Goal: Transaction & Acquisition: Subscribe to service/newsletter

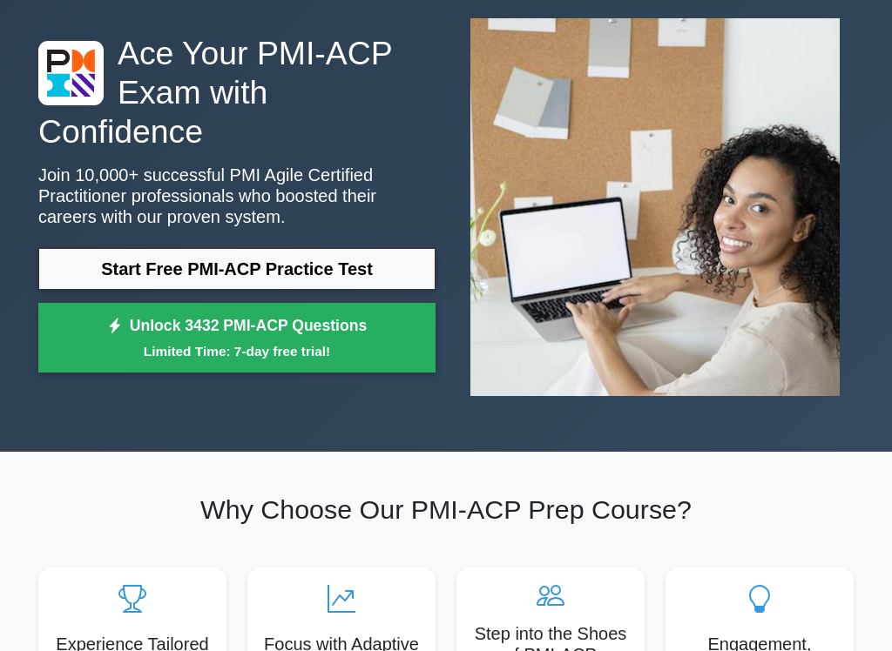
scroll to position [93, 0]
click at [240, 353] on small "Limited Time: 7-day free trial!" at bounding box center [237, 351] width 354 height 20
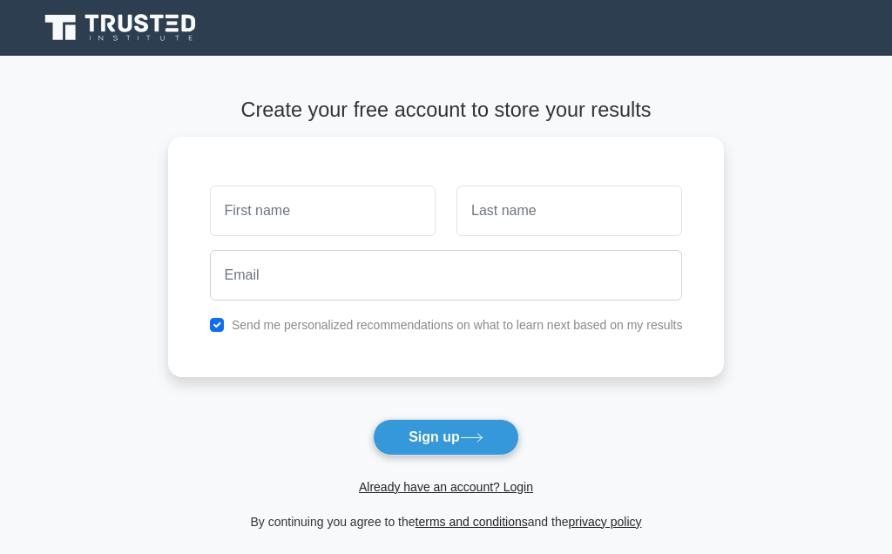
click at [234, 219] on input "text" at bounding box center [323, 210] width 226 height 51
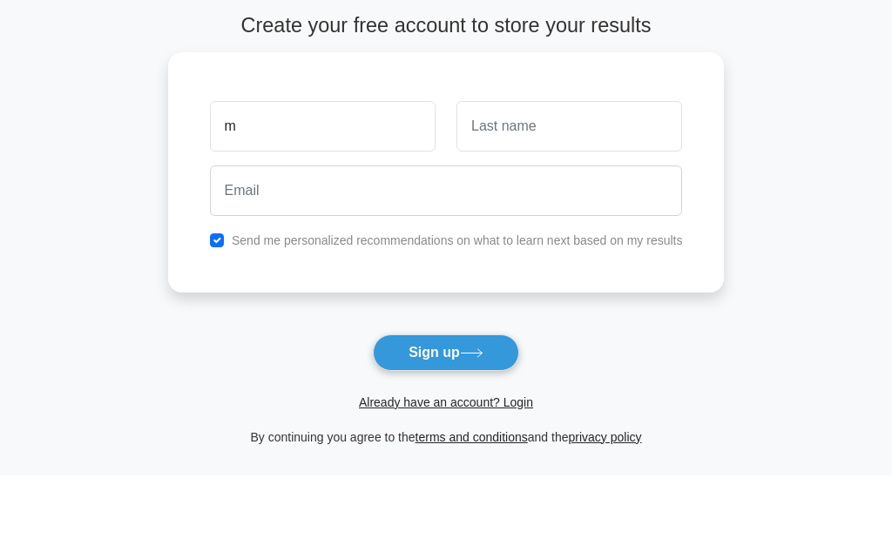
type input "m"
click at [529, 185] on input "text" at bounding box center [569, 210] width 226 height 51
type input "b"
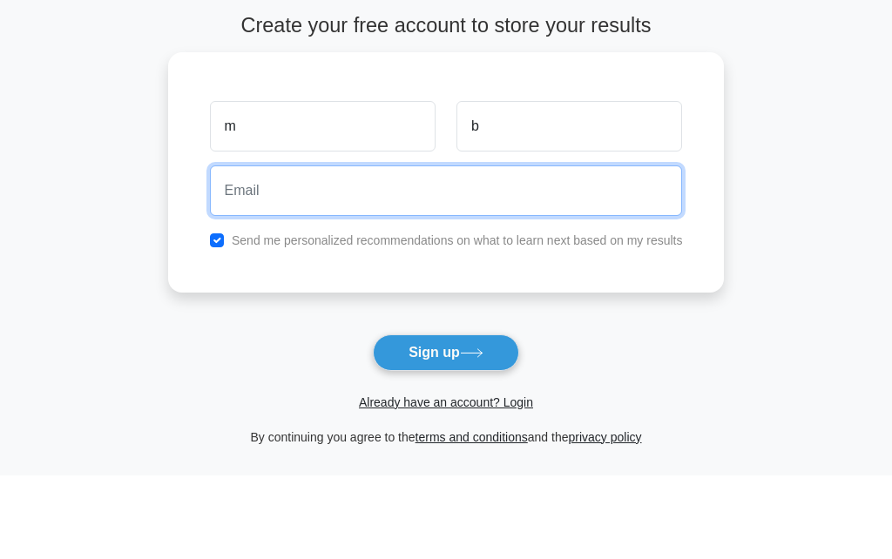
click at [257, 250] on input "email" at bounding box center [446, 275] width 473 height 51
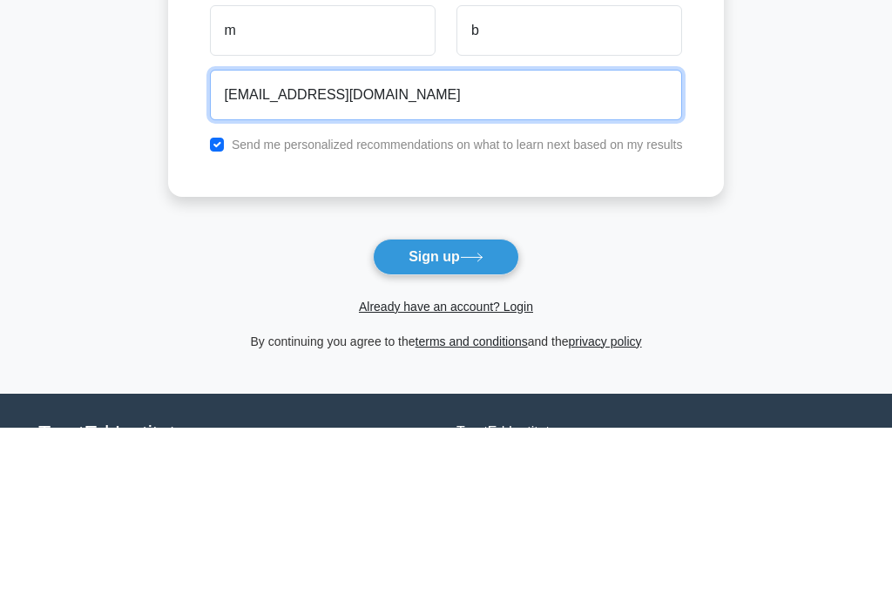
type input "[EMAIL_ADDRESS][DOMAIN_NAME]"
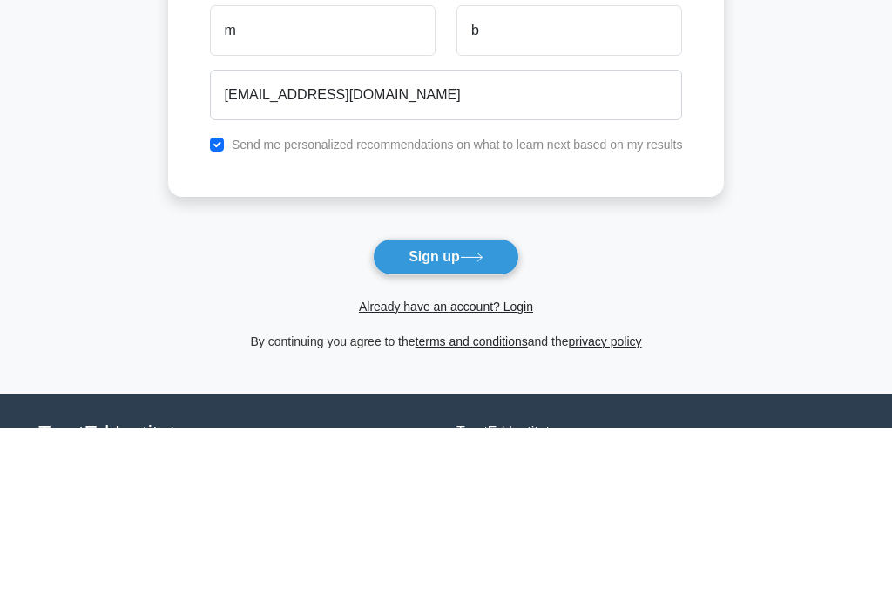
click at [448, 419] on button "Sign up" at bounding box center [446, 437] width 146 height 37
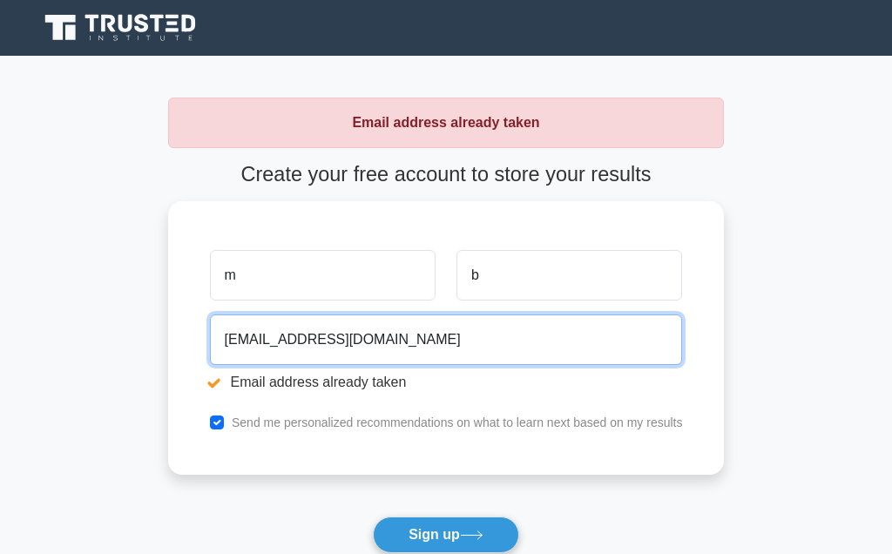
click at [219, 341] on input "[EMAIL_ADDRESS][DOMAIN_NAME]" at bounding box center [446, 339] width 473 height 51
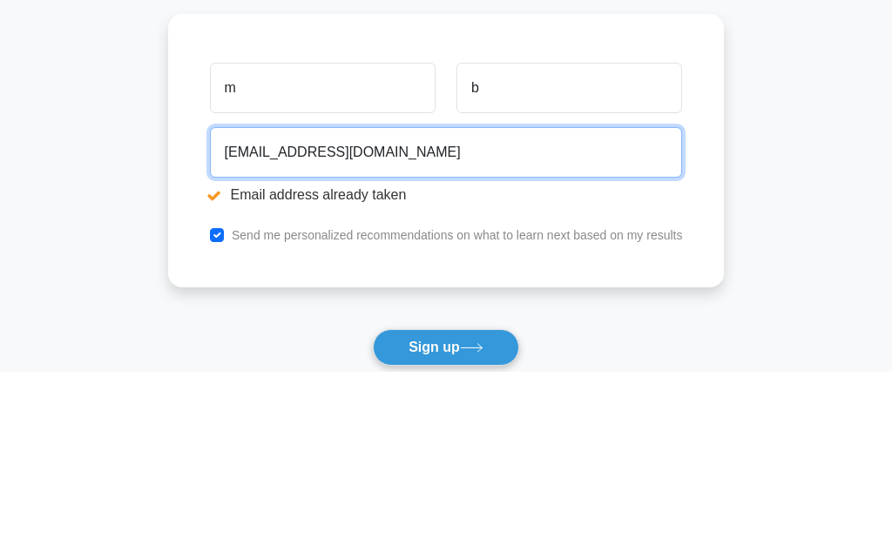
click at [323, 314] on input "[EMAIL_ADDRESS][DOMAIN_NAME]" at bounding box center [446, 339] width 473 height 51
click at [322, 314] on input "[EMAIL_ADDRESS][DOMAIN_NAME]" at bounding box center [446, 339] width 473 height 51
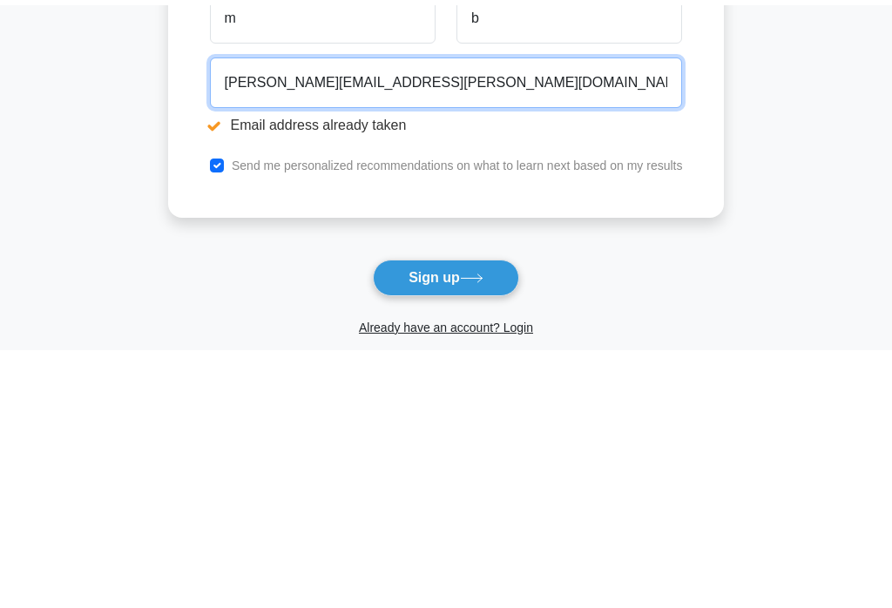
scroll to position [25, 0]
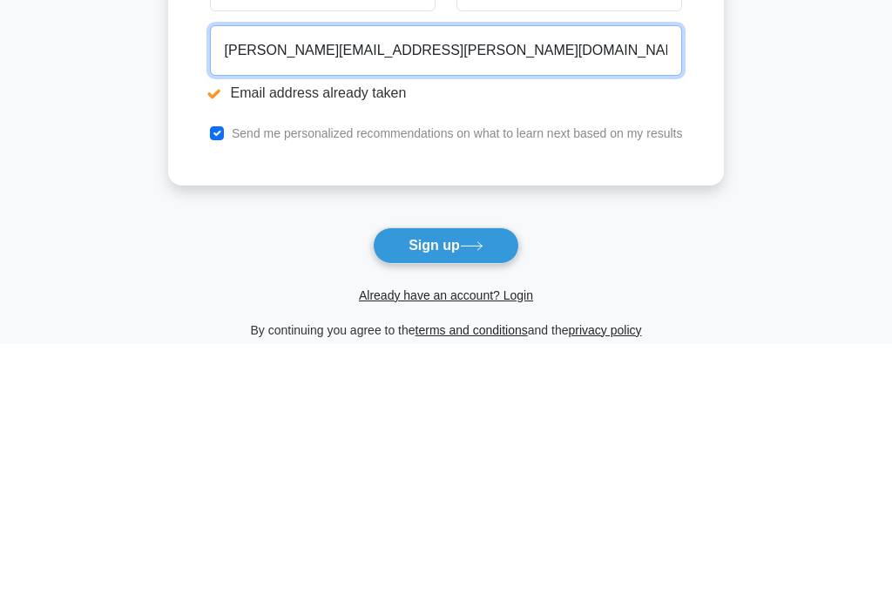
type input "meenu.bhargava@unisg.ch"
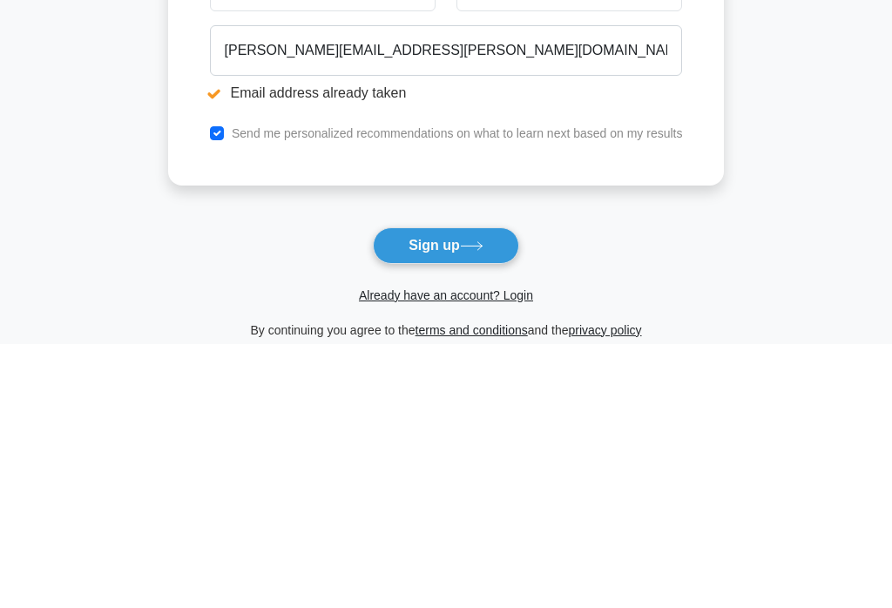
click at [445, 491] on button "Sign up" at bounding box center [446, 509] width 146 height 37
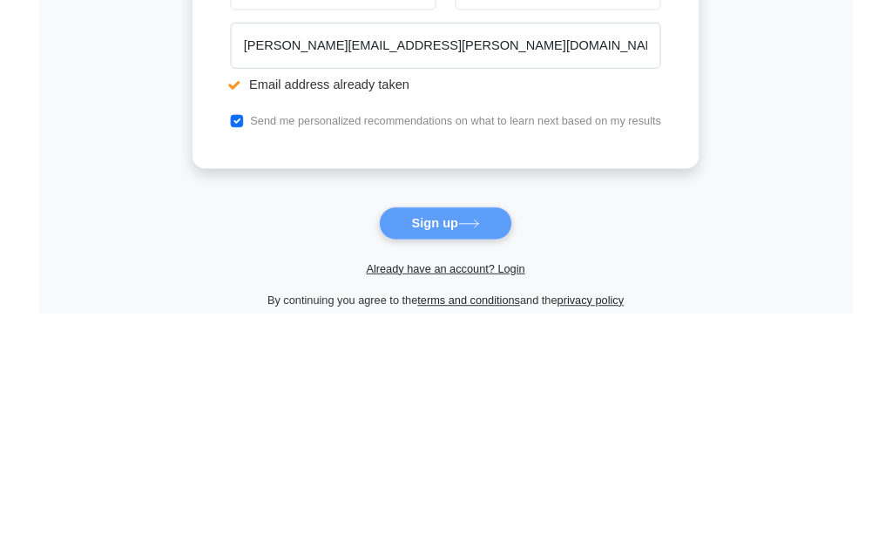
scroll to position [308, 0]
